Goal: Task Accomplishment & Management: Manage account settings

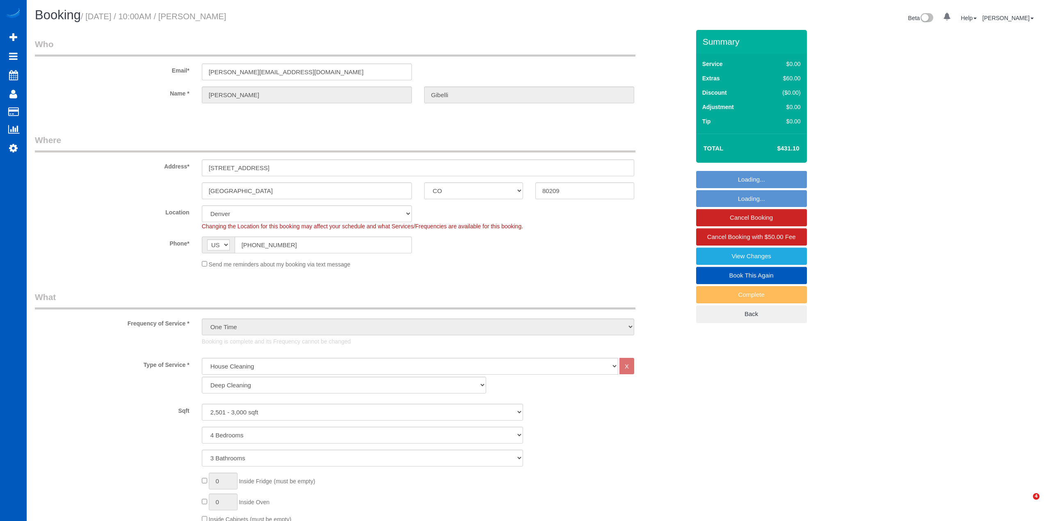
select select "CO"
select select "199"
select select "2501"
select select "4"
select select "3"
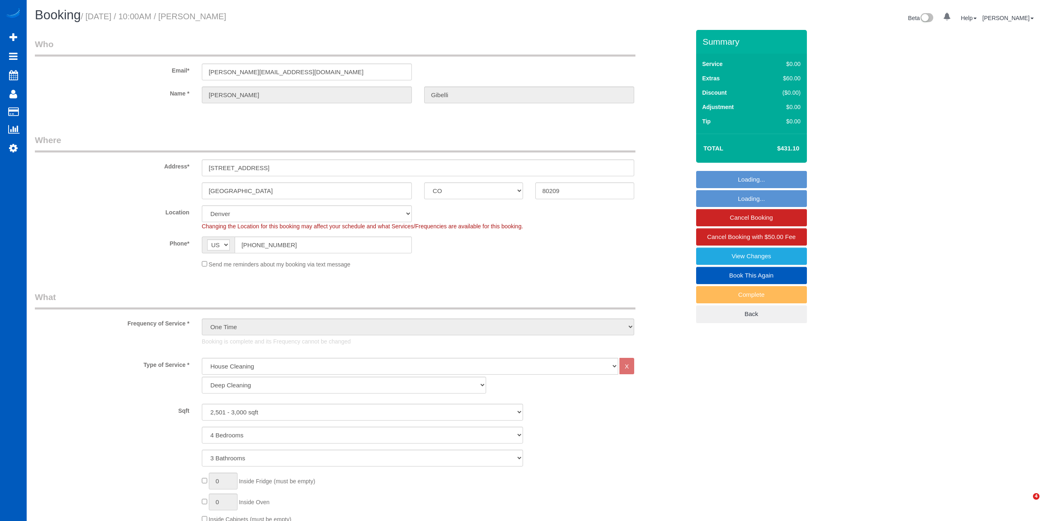
select select "spot6"
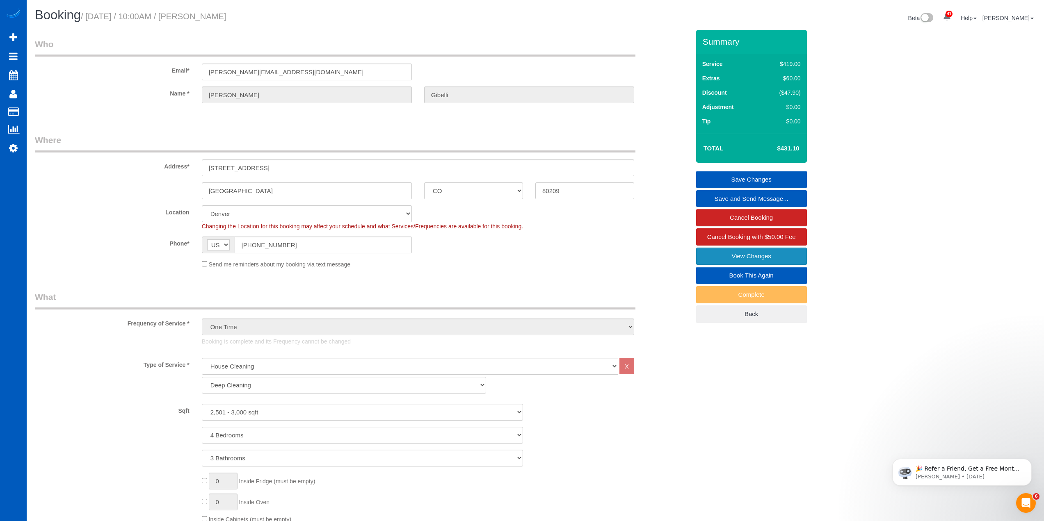
click at [753, 257] on link "View Changes" at bounding box center [751, 256] width 111 height 17
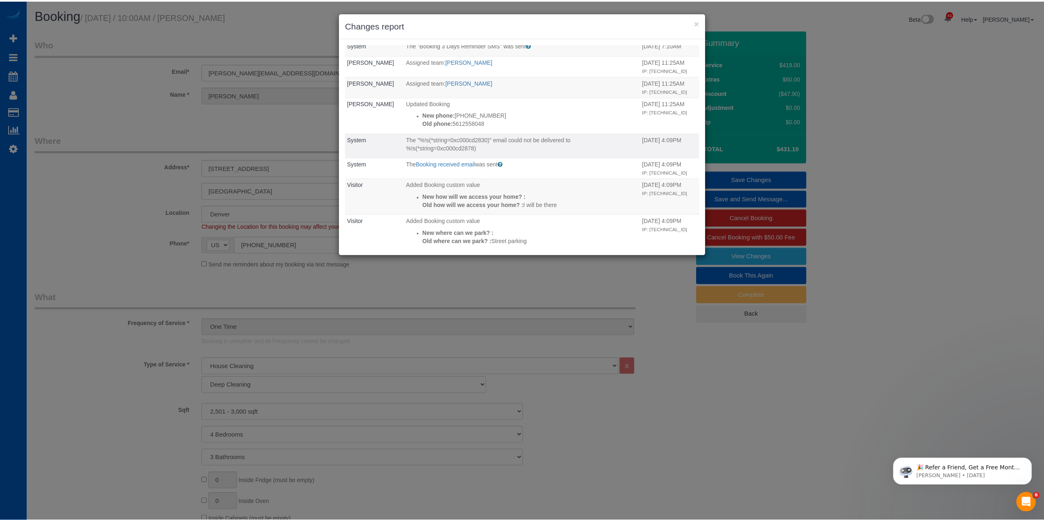
scroll to position [574, 0]
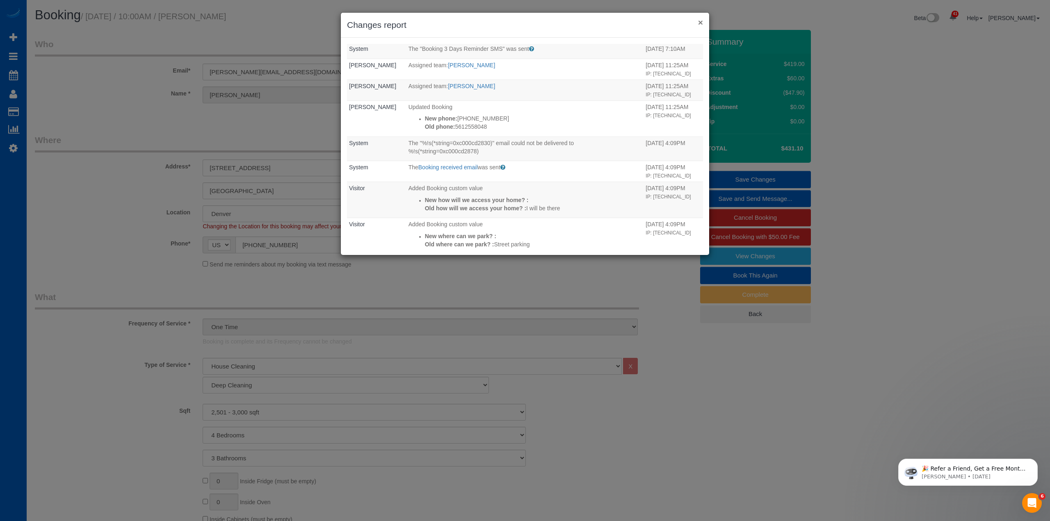
click at [699, 22] on button "×" at bounding box center [700, 22] width 5 height 9
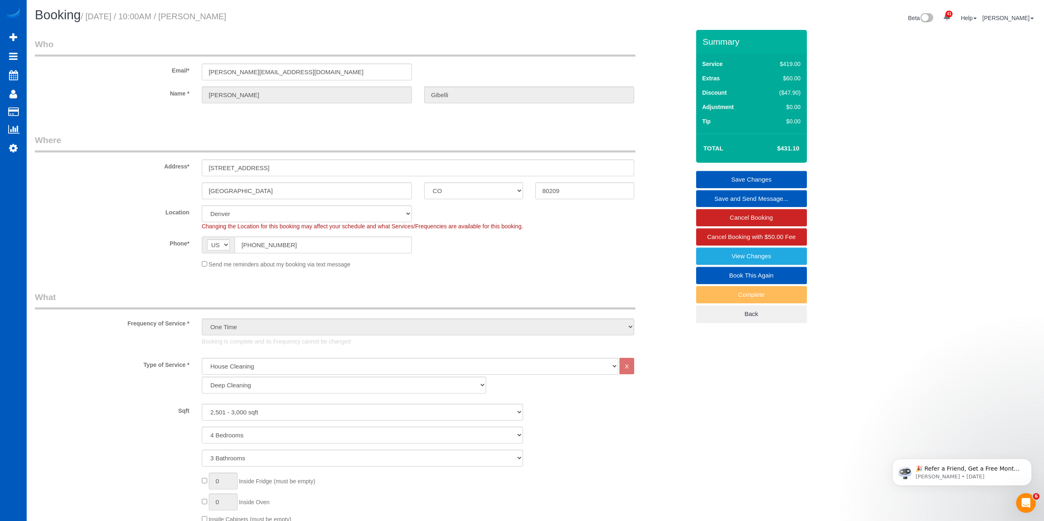
drag, startPoint x: 275, startPoint y: 18, endPoint x: 89, endPoint y: 16, distance: 185.8
click at [89, 16] on h1 "Booking / September 04, 2025 / 10:00AM / Gianina Gibelli" at bounding box center [282, 15] width 494 height 14
copy small "September 04, 2025 / 10:00AM / Gianina Gibelli"
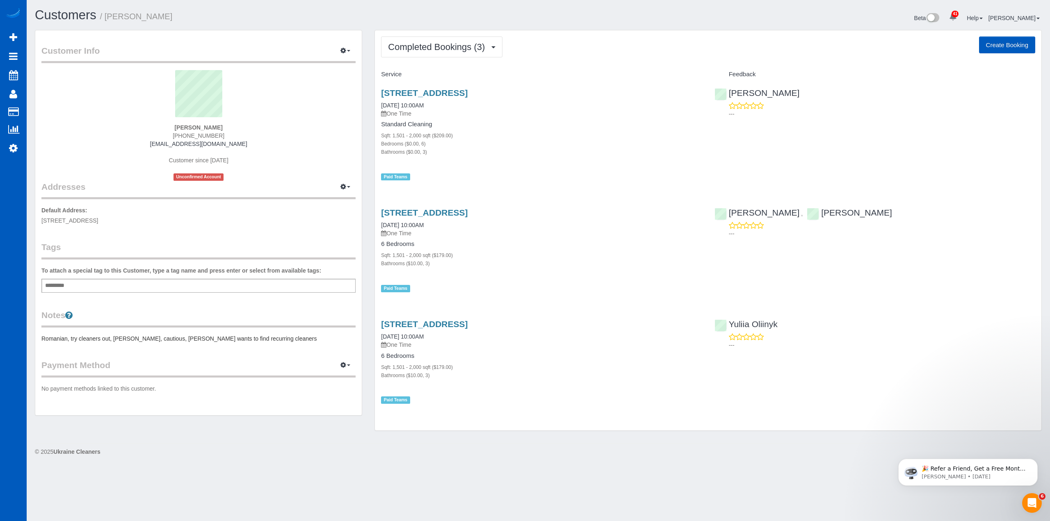
click at [636, 244] on h4 "6 Bedrooms" at bounding box center [541, 244] width 321 height 7
click at [444, 45] on span "Completed Bookings (3)" at bounding box center [438, 47] width 101 height 10
click at [415, 79] on link "Upcoming Bookings (1)" at bounding box center [423, 76] width 85 height 11
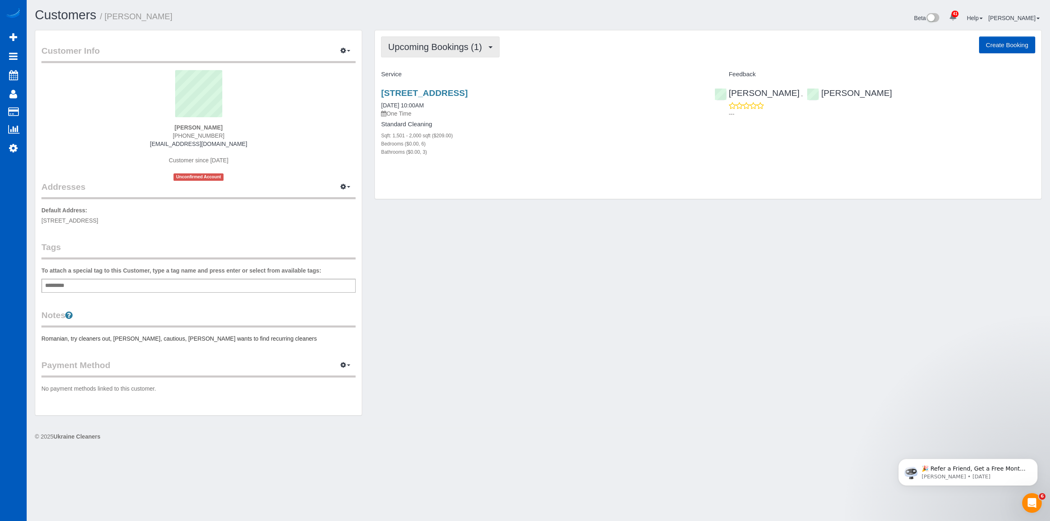
click at [473, 50] on span "Upcoming Bookings (1)" at bounding box center [437, 47] width 98 height 10
click at [457, 67] on link "Completed Bookings (3)" at bounding box center [423, 66] width 85 height 11
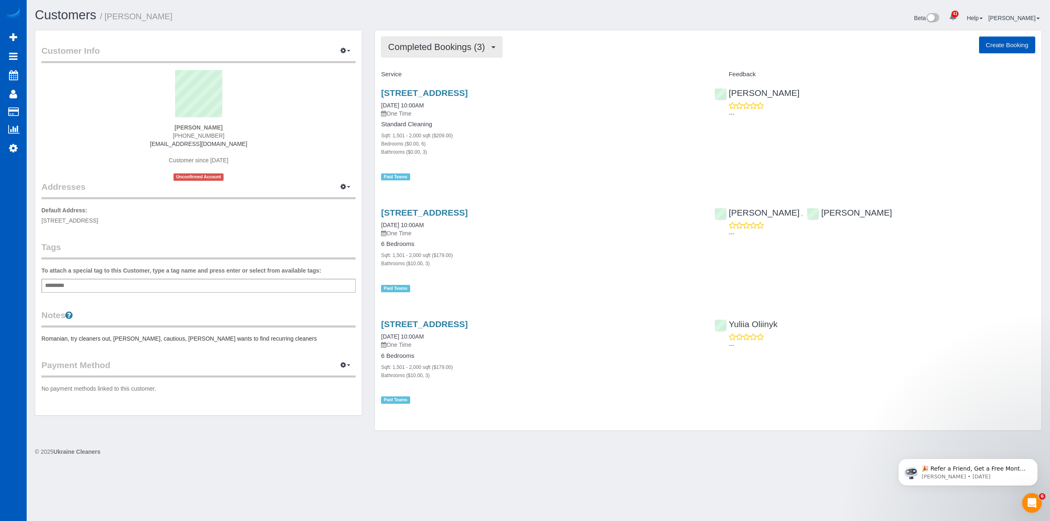
click at [460, 52] on button "Completed Bookings (3)" at bounding box center [441, 46] width 121 height 21
drag, startPoint x: 603, startPoint y: 55, endPoint x: 857, endPoint y: 153, distance: 272.2
click at [604, 55] on div "Completed Bookings (3) Completed Bookings (3) Upcoming Bookings (1) Cancelled B…" at bounding box center [708, 46] width 654 height 21
